Goal: Information Seeking & Learning: Learn about a topic

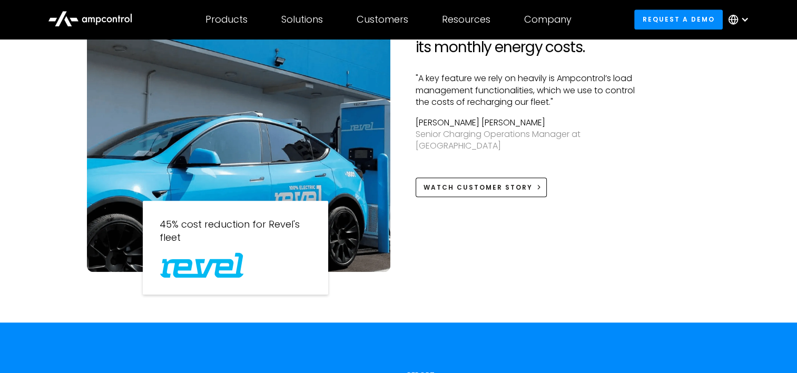
scroll to position [1001, 0]
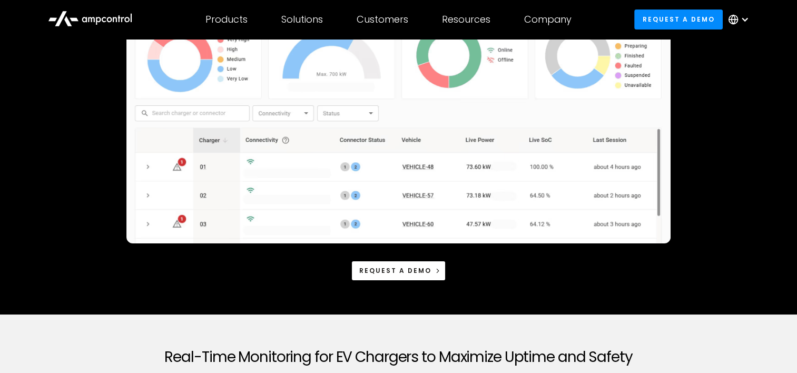
scroll to position [316, 0]
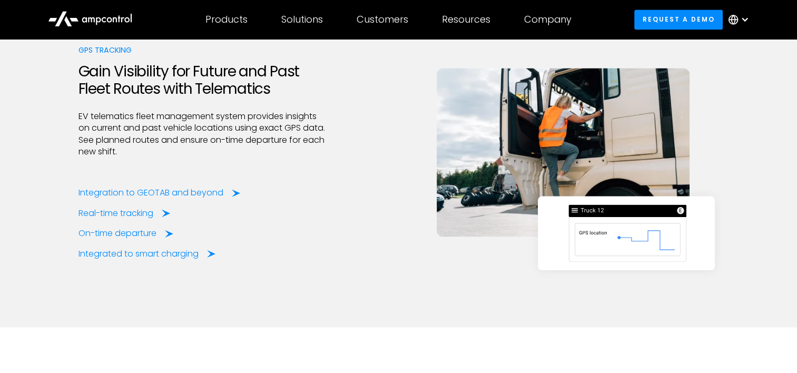
scroll to position [1792, 0]
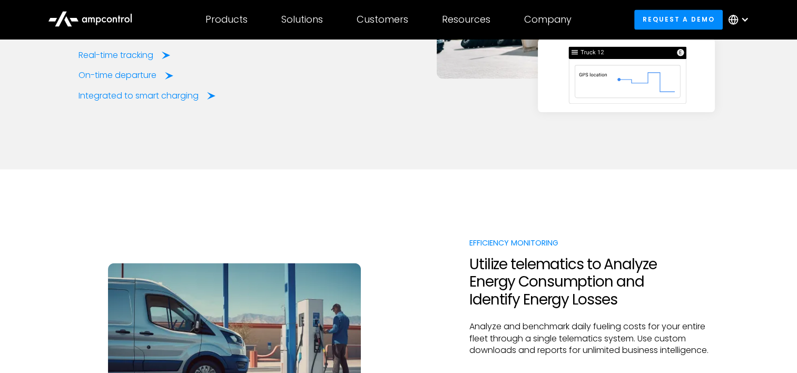
click at [138, 41] on div "Integration to GEOTAB and beyond" at bounding box center [153, 35] width 145 height 12
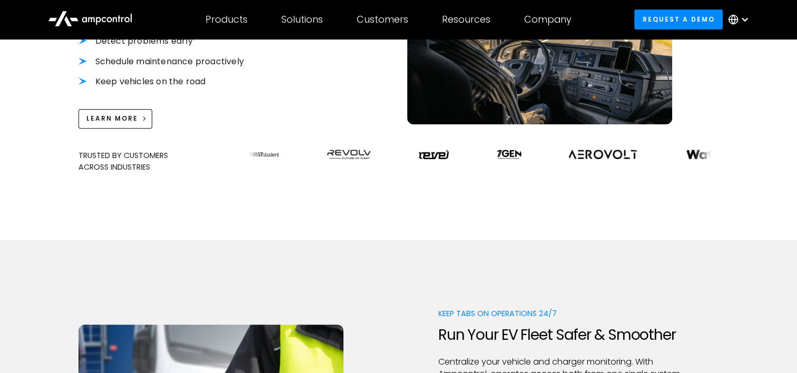
scroll to position [632, 0]
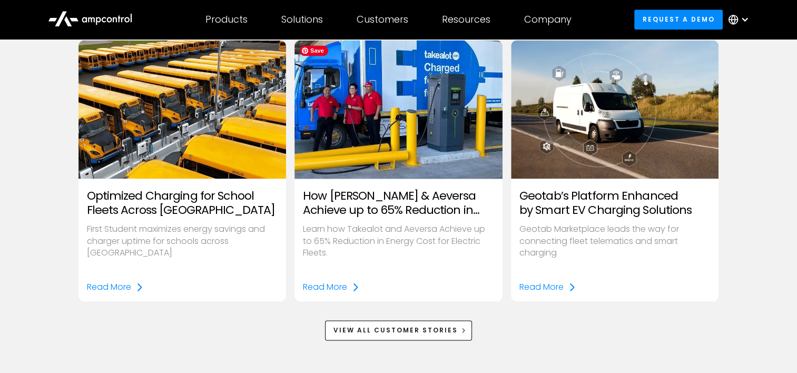
scroll to position [1423, 0]
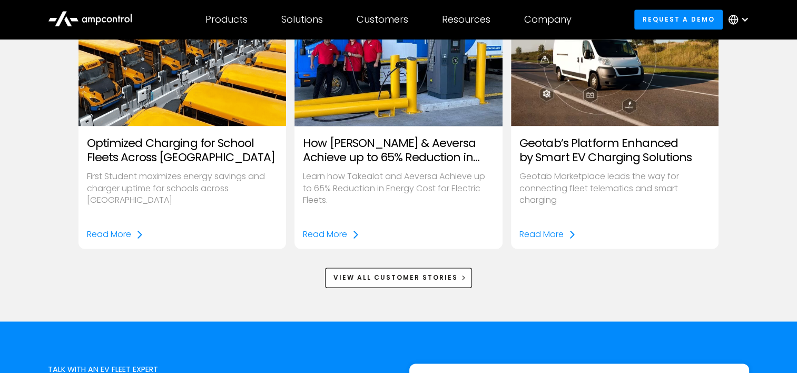
click at [422, 150] on h3 "How [PERSON_NAME] & Aeversa Achieve up to 65% Reduction in Energy Costs" at bounding box center [398, 151] width 191 height 28
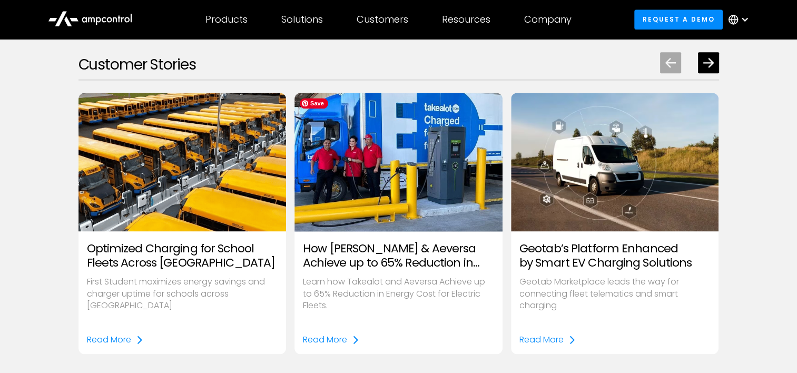
click at [392, 177] on img "2 / 8" at bounding box center [398, 163] width 239 height 160
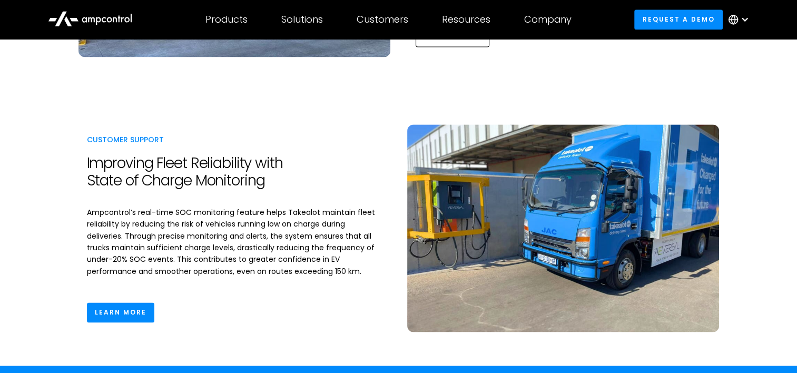
scroll to position [1528, 0]
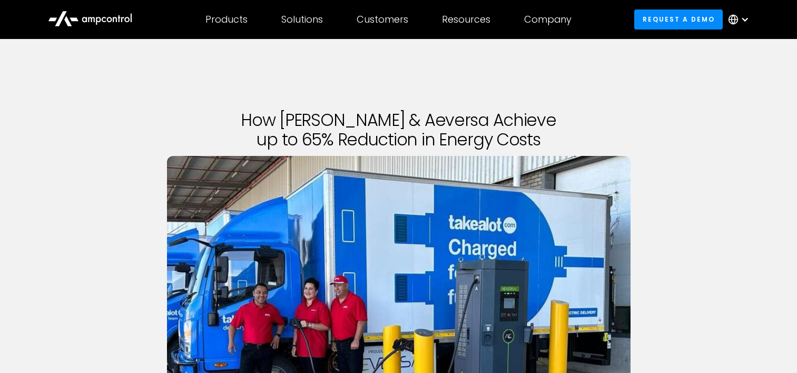
scroll to position [1528, 0]
